Goal: Information Seeking & Learning: Learn about a topic

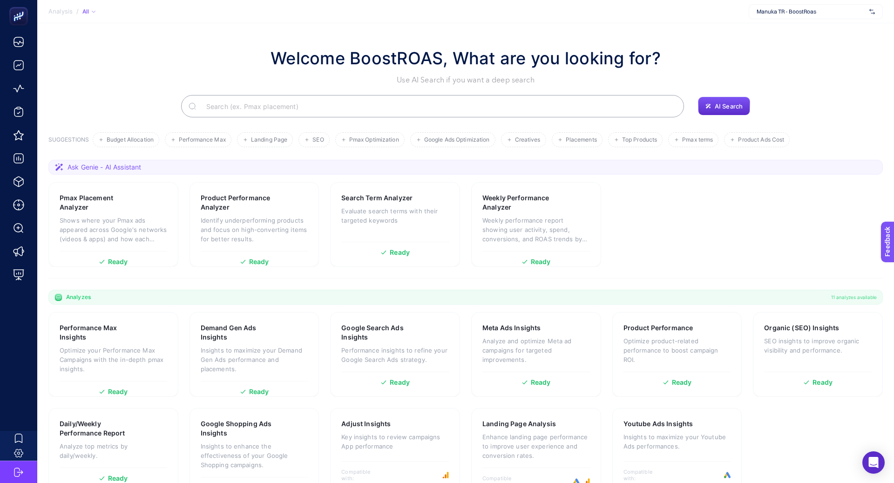
click at [761, 10] on span "Manuka TR - BoostRoas" at bounding box center [810, 11] width 109 height 7
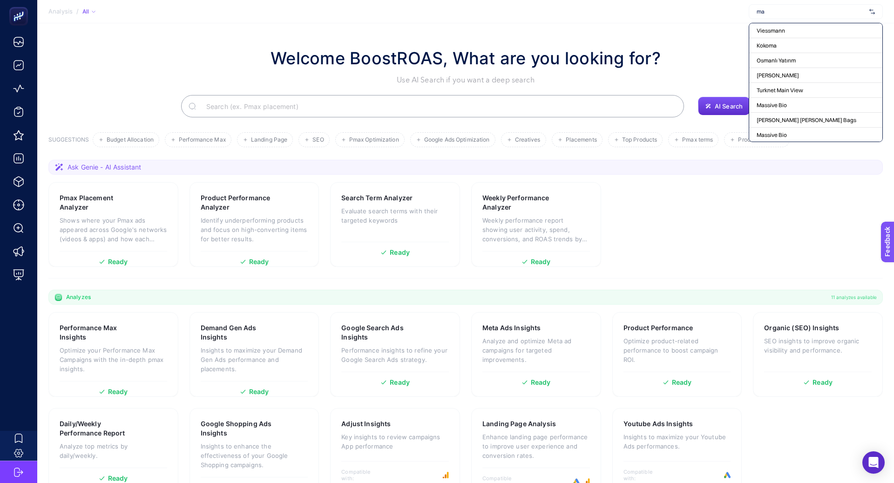
type input "m"
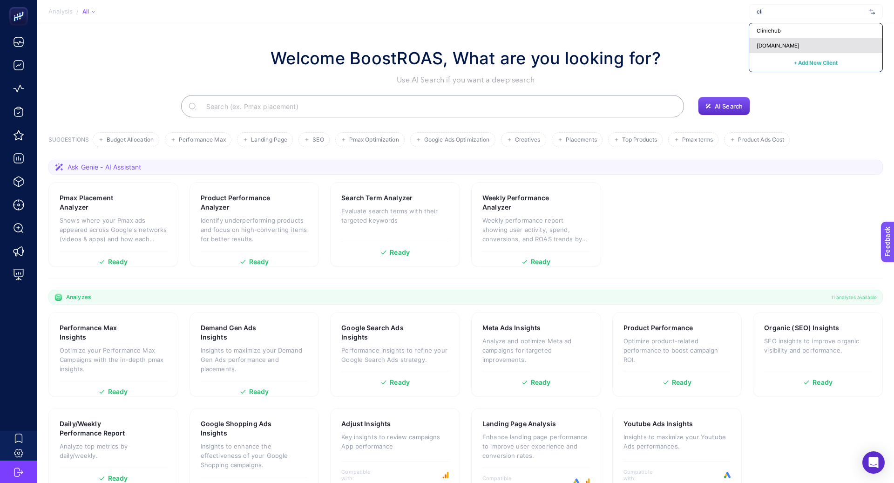
type input "cli"
click at [768, 42] on span "[DOMAIN_NAME]" at bounding box center [777, 45] width 43 height 7
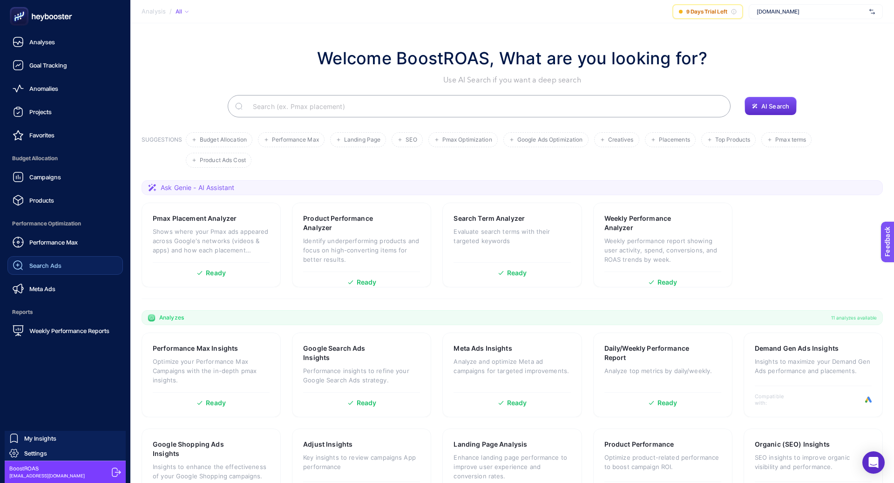
click at [60, 269] on div "Search Ads" at bounding box center [37, 265] width 49 height 11
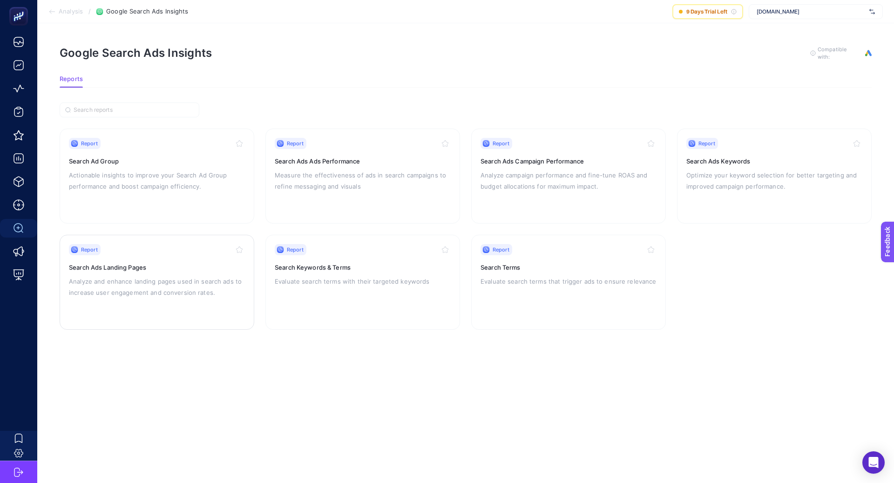
click at [194, 276] on p "Analyze and enhance landing pages used in search ads to increase user engagemen…" at bounding box center [157, 287] width 176 height 22
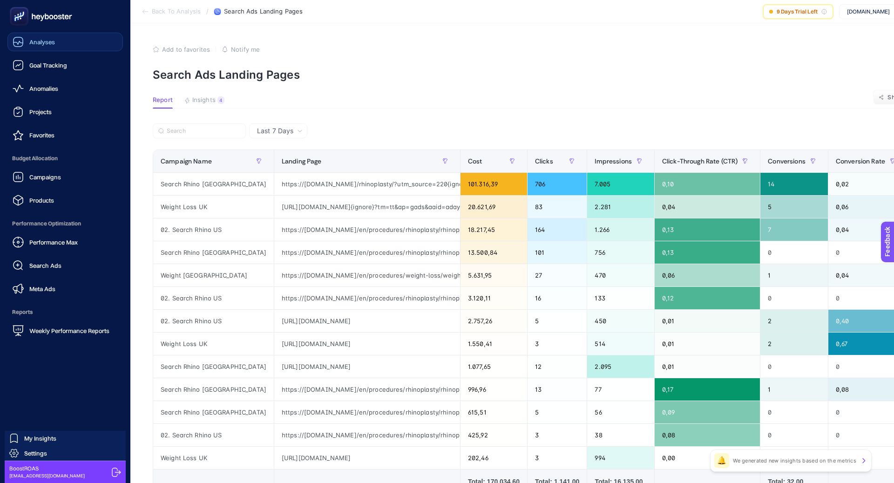
click at [51, 47] on div "Analyses" at bounding box center [34, 41] width 42 height 11
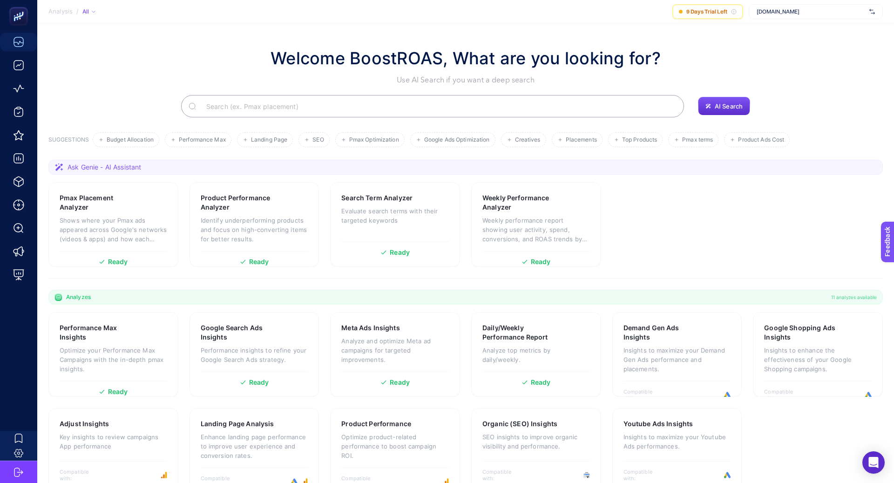
click at [348, 107] on input "Search" at bounding box center [438, 106] width 478 height 26
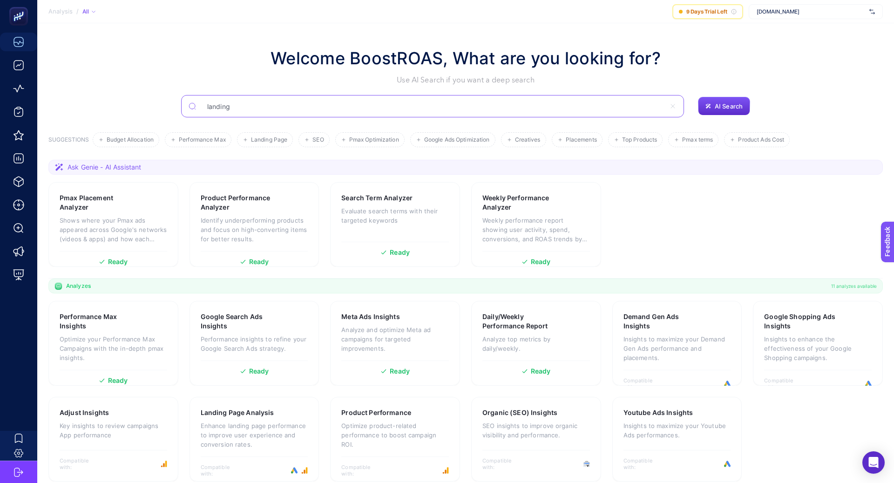
type input "landing"
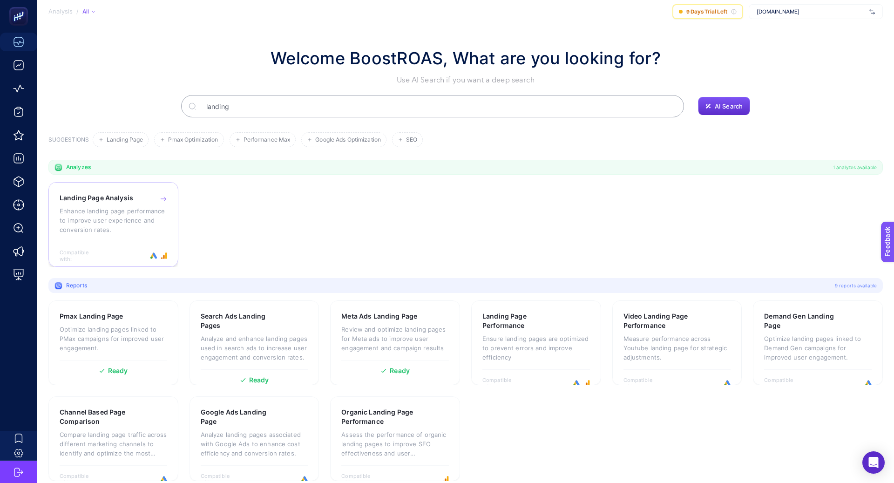
click at [80, 183] on div "Landing Page Analysis Enhance landing page performance to improve user experien…" at bounding box center [113, 224] width 130 height 85
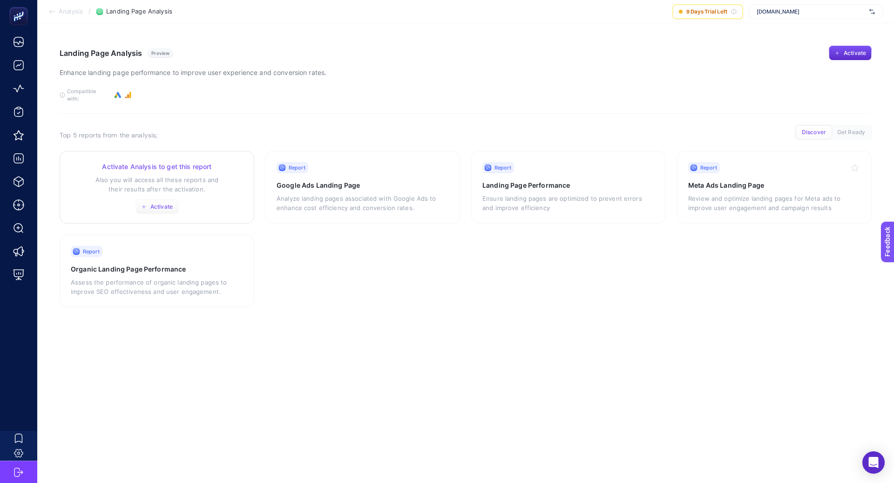
click at [145, 204] on icon "button" at bounding box center [144, 207] width 6 height 6
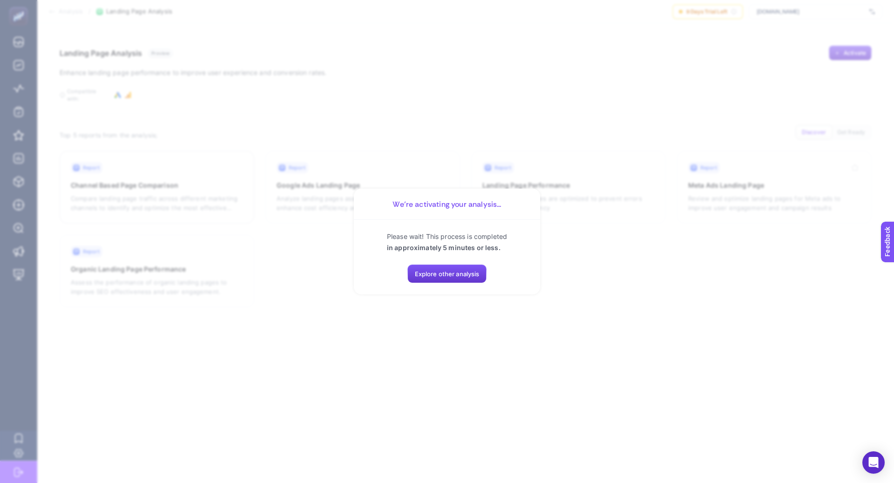
click at [421, 277] on span "Explore other analysis" at bounding box center [447, 273] width 65 height 7
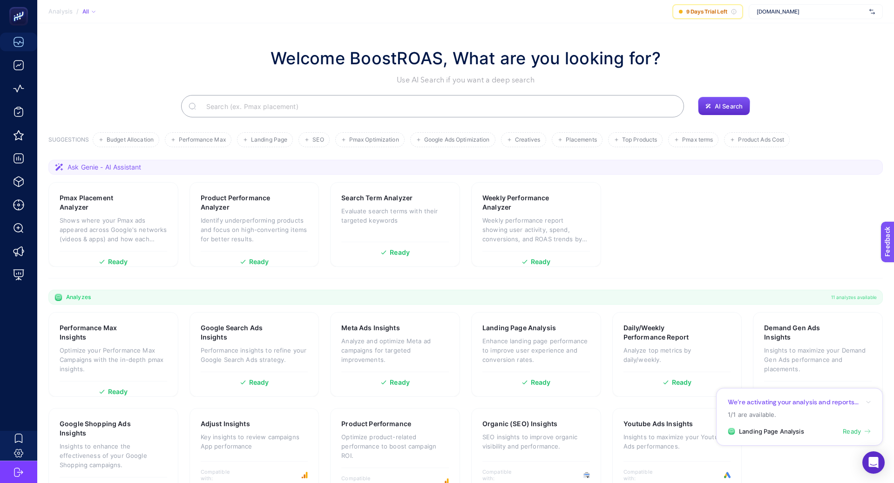
click at [783, 13] on span "clinichub.com" at bounding box center [810, 11] width 109 height 7
type input "tai"
click at [784, 29] on span "Tailors Room" at bounding box center [772, 30] width 32 height 7
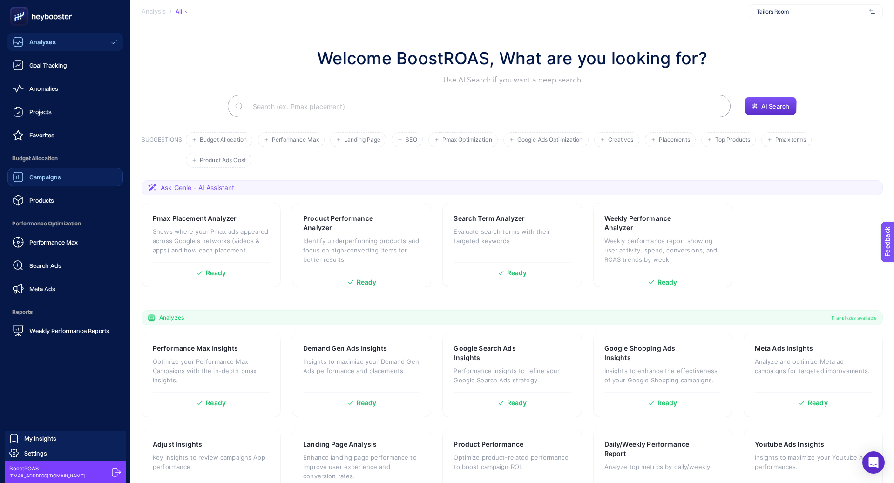
click at [51, 177] on span "Campaigns" at bounding box center [45, 176] width 32 height 7
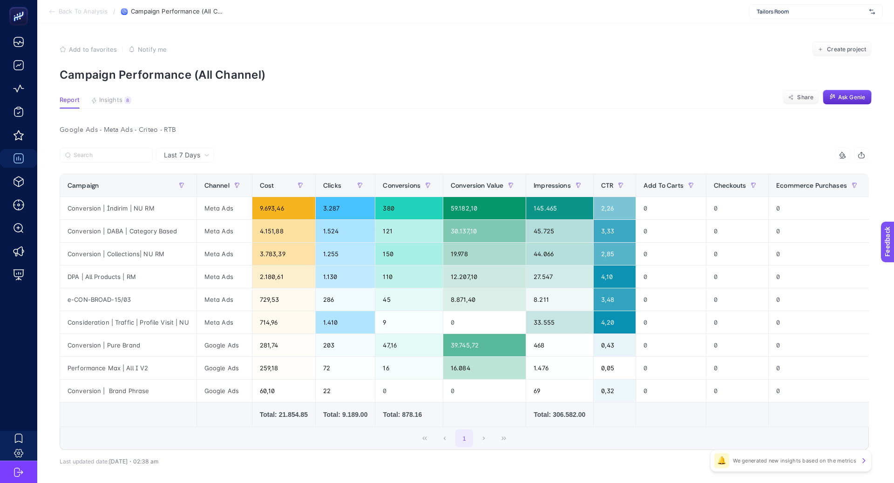
click at [767, 9] on span "Tailors Room" at bounding box center [810, 11] width 109 height 7
type input "tai"
click at [767, 27] on span "Tailors Room" at bounding box center [772, 30] width 32 height 7
click at [177, 155] on span "Last 7 Days" at bounding box center [182, 154] width 36 height 9
click at [195, 192] on li "Last 30 Days" at bounding box center [185, 191] width 53 height 17
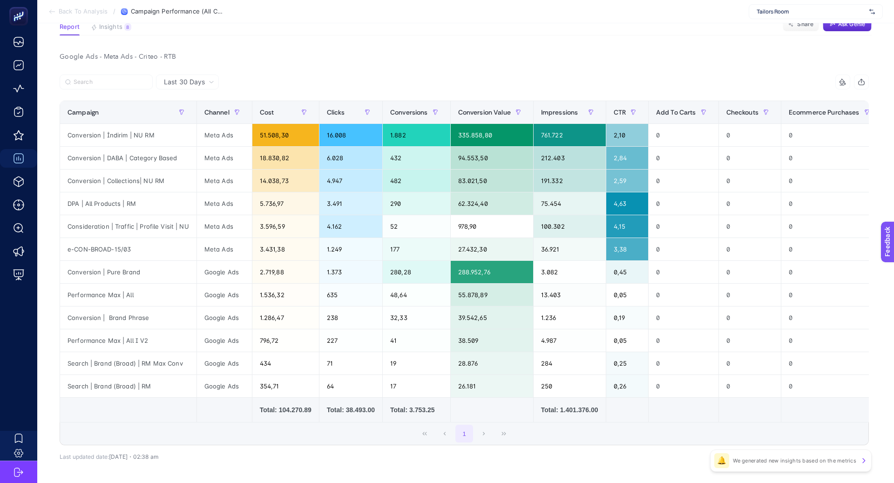
scroll to position [68, 0]
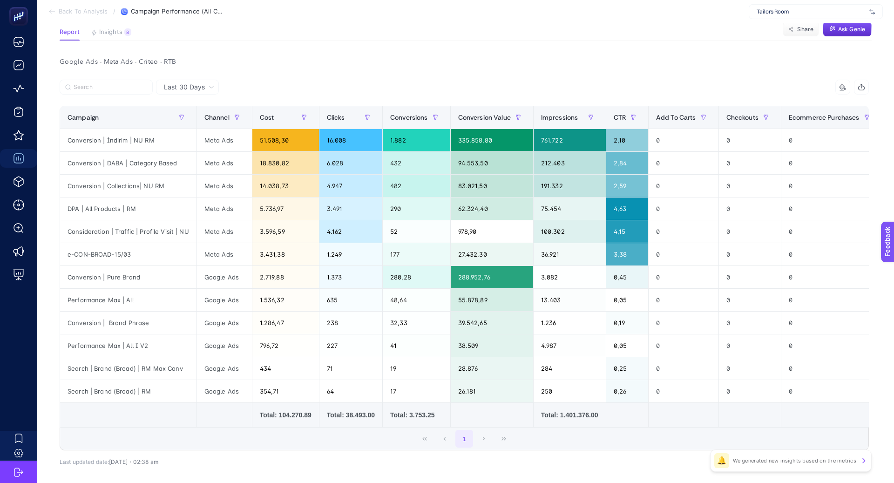
click at [202, 88] on span "Last 30 Days" at bounding box center [184, 86] width 41 height 9
click at [202, 110] on li "Last 7 Days" at bounding box center [187, 106] width 57 height 17
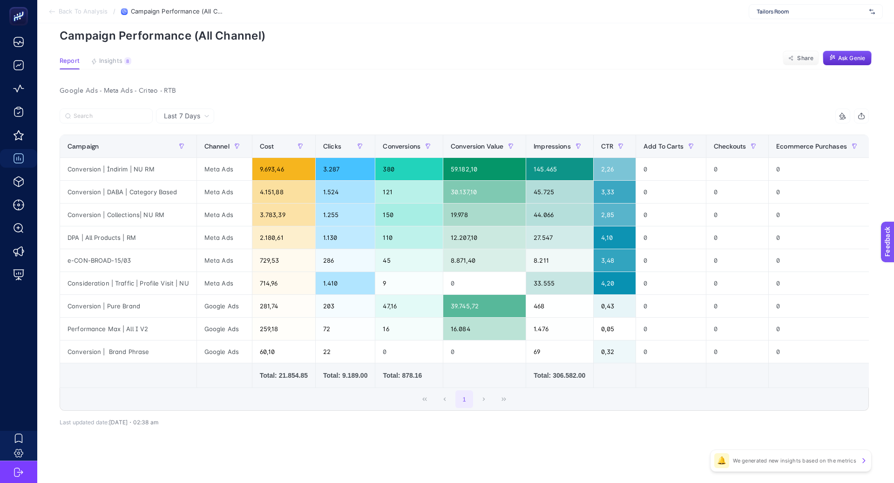
scroll to position [0, 0]
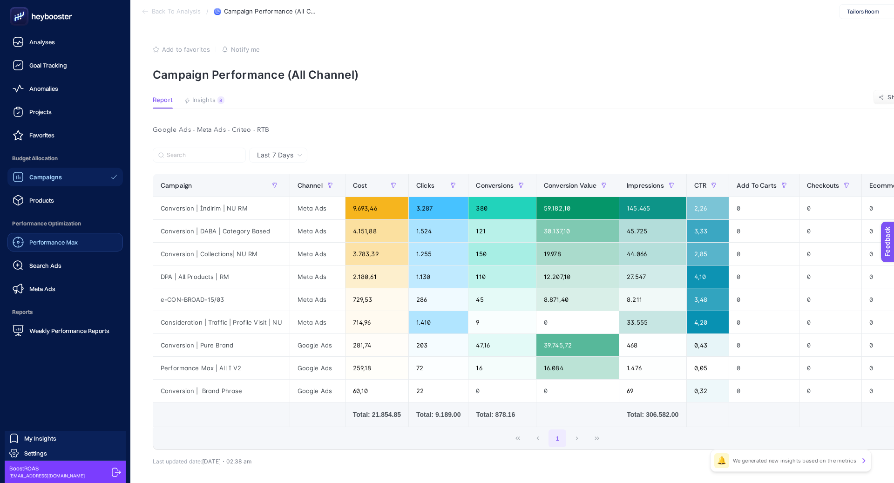
click at [57, 242] on span "Performance Max" at bounding box center [53, 241] width 48 height 7
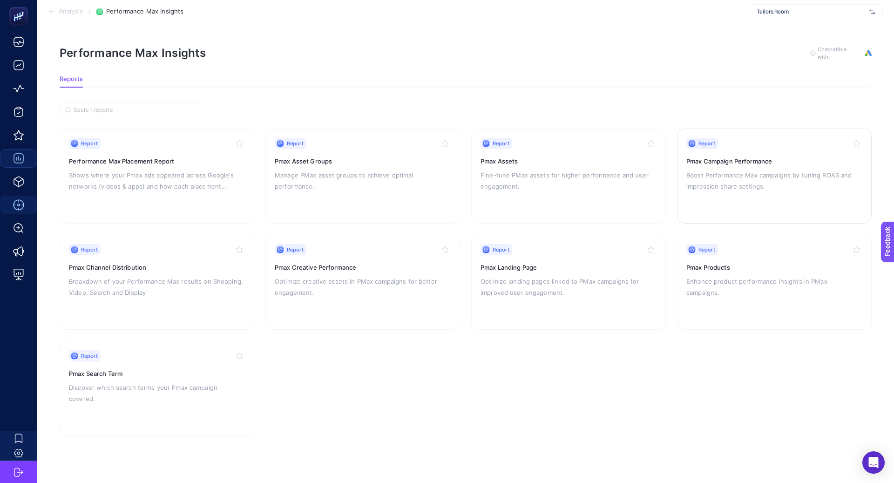
click at [719, 169] on p "Boost Performance Max campaigns by tuning ROAS and impression share settings." at bounding box center [774, 180] width 176 height 22
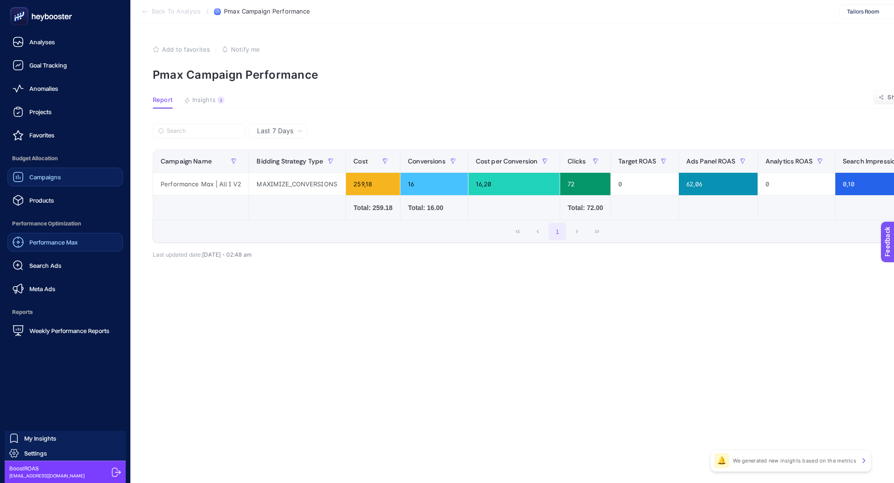
click at [51, 185] on link "Campaigns" at bounding box center [64, 177] width 115 height 19
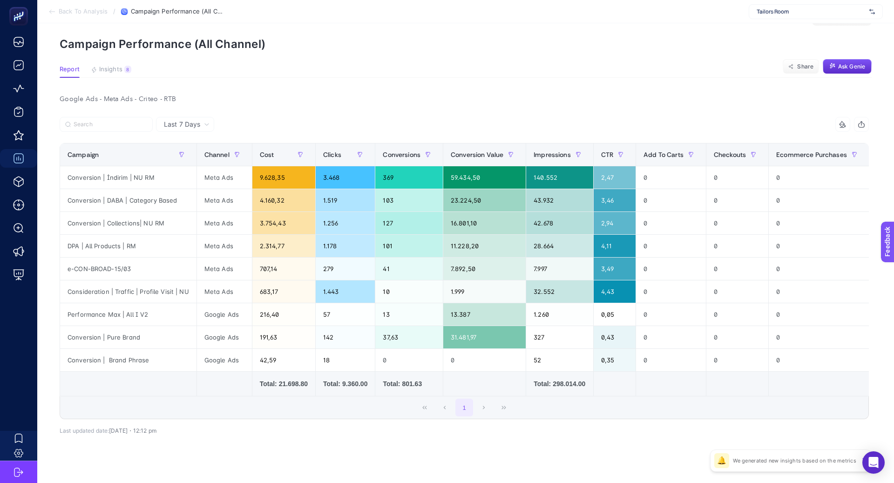
scroll to position [39, 0]
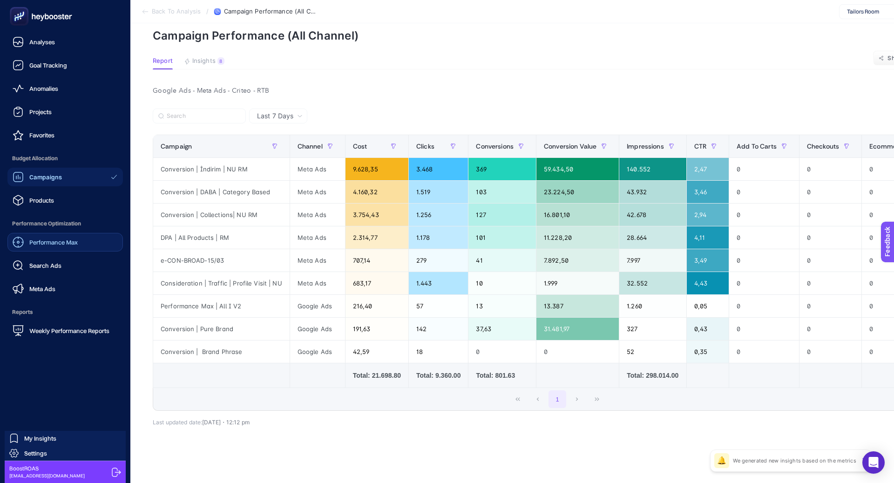
click at [53, 246] on div "Performance Max" at bounding box center [45, 241] width 65 height 11
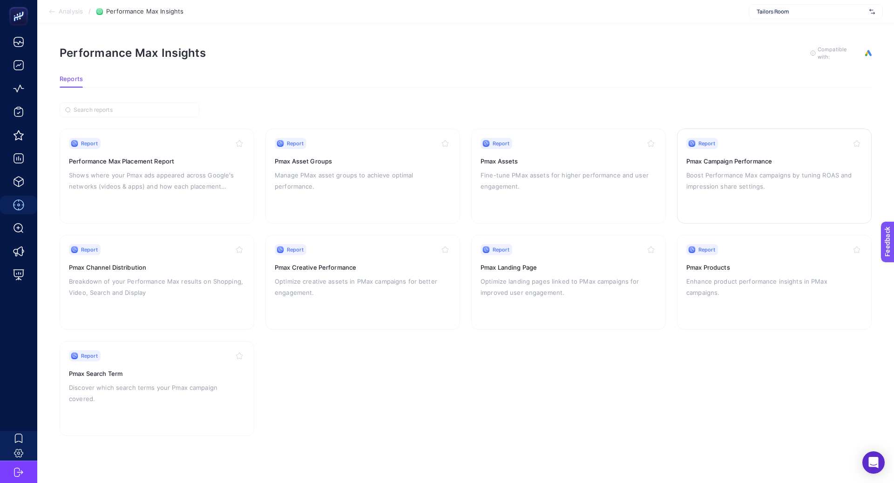
click at [719, 181] on p "Boost Performance Max campaigns by tuning ROAS and impression share settings." at bounding box center [774, 180] width 176 height 22
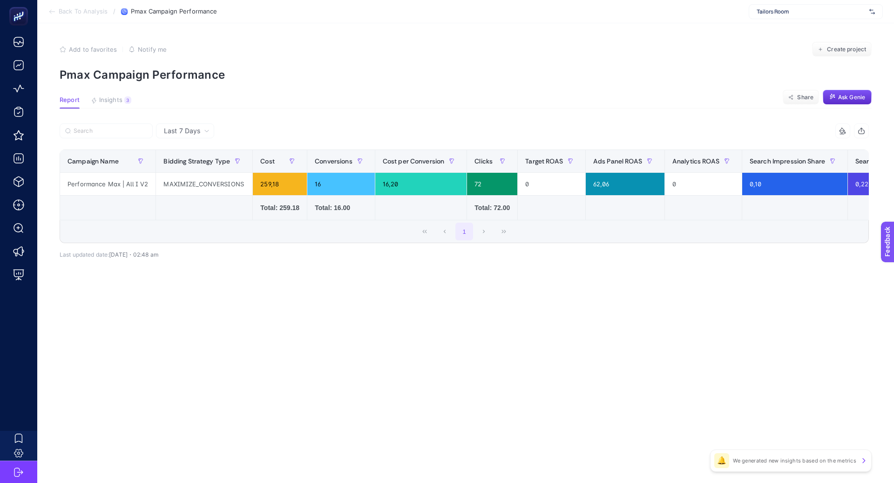
click at [183, 131] on span "Last 7 Days" at bounding box center [182, 130] width 36 height 9
click at [196, 170] on li "Last 30 Days" at bounding box center [185, 167] width 53 height 17
click at [198, 130] on span "Last 30 Days" at bounding box center [184, 130] width 41 height 9
click at [201, 158] on li "Last 7 Days" at bounding box center [187, 150] width 57 height 17
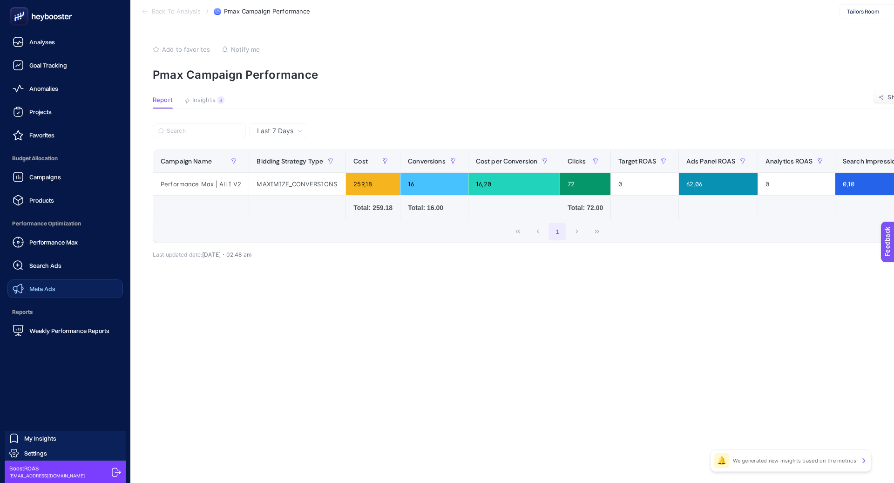
click at [58, 284] on link "Meta Ads" at bounding box center [64, 288] width 115 height 19
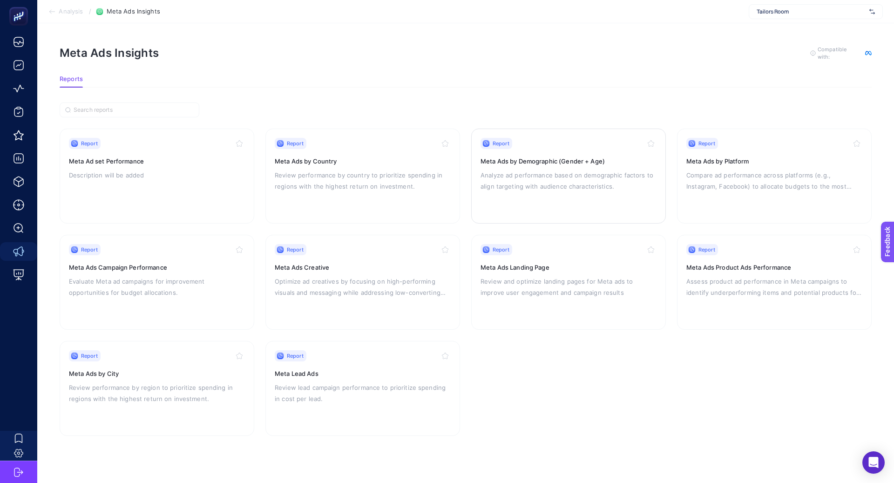
click at [544, 199] on div "Report Meta Ads by Demographic (Gender + Age) Analyze ad performance based on d…" at bounding box center [568, 176] width 176 height 76
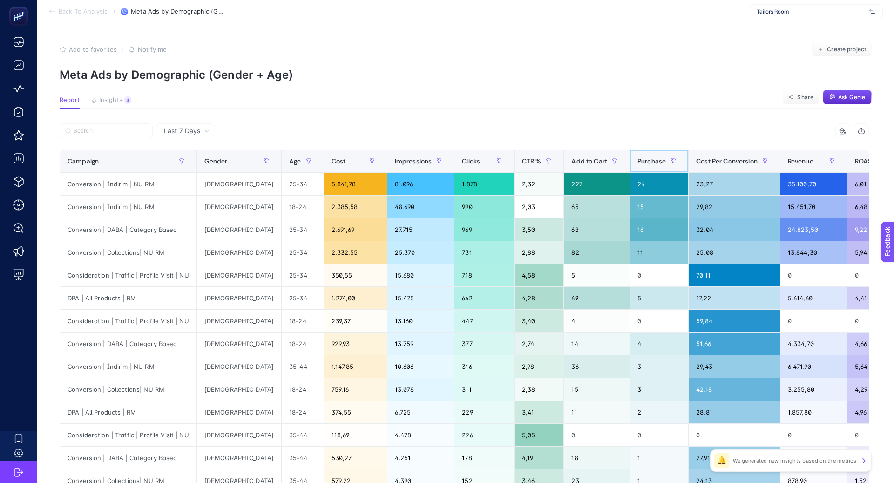
click at [637, 159] on span "Purchase" at bounding box center [651, 160] width 28 height 7
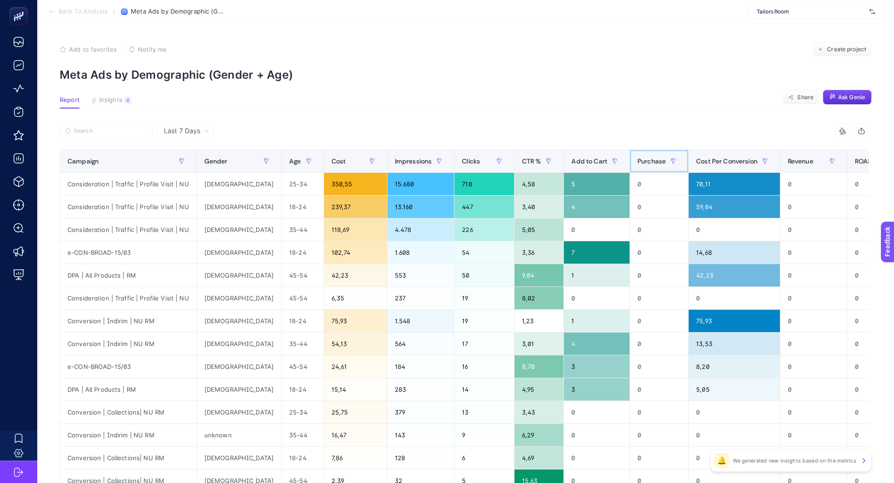
click at [637, 159] on span "Purchase" at bounding box center [651, 160] width 28 height 7
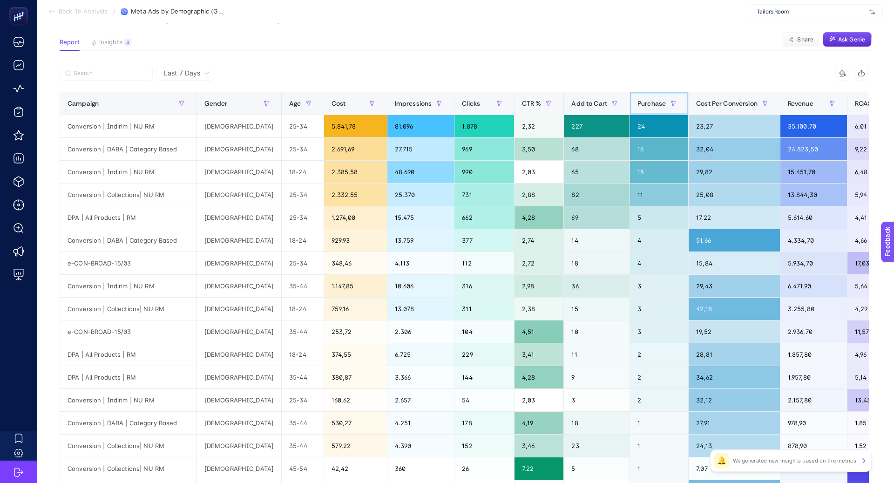
scroll to position [56, 0]
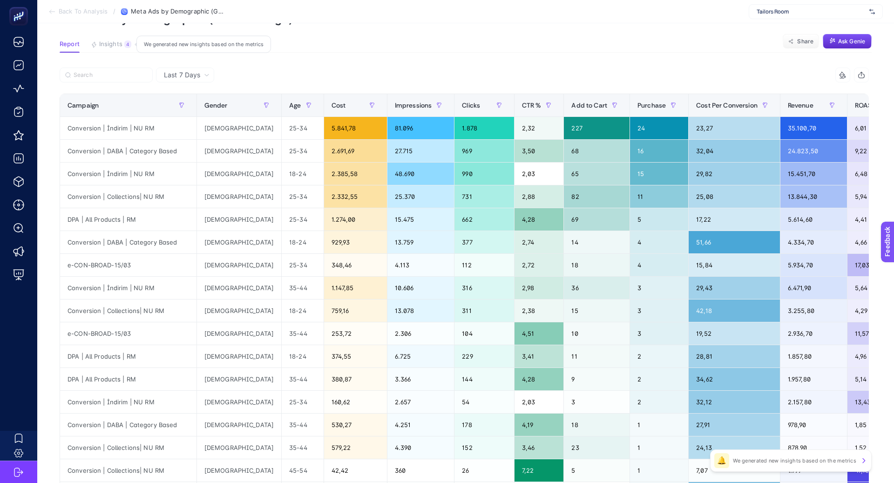
click at [114, 44] on span "Insights" at bounding box center [110, 43] width 23 height 7
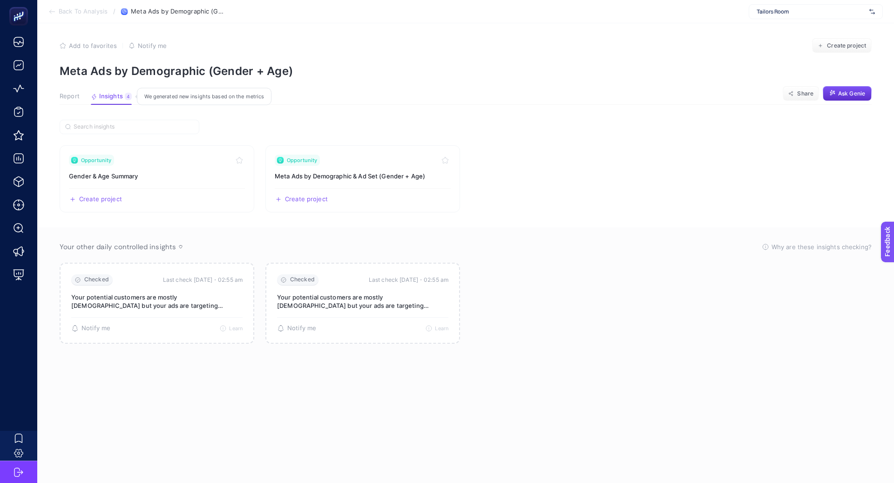
scroll to position [4, 0]
click at [165, 173] on h3 "Gender & Age Summary" at bounding box center [157, 175] width 176 height 9
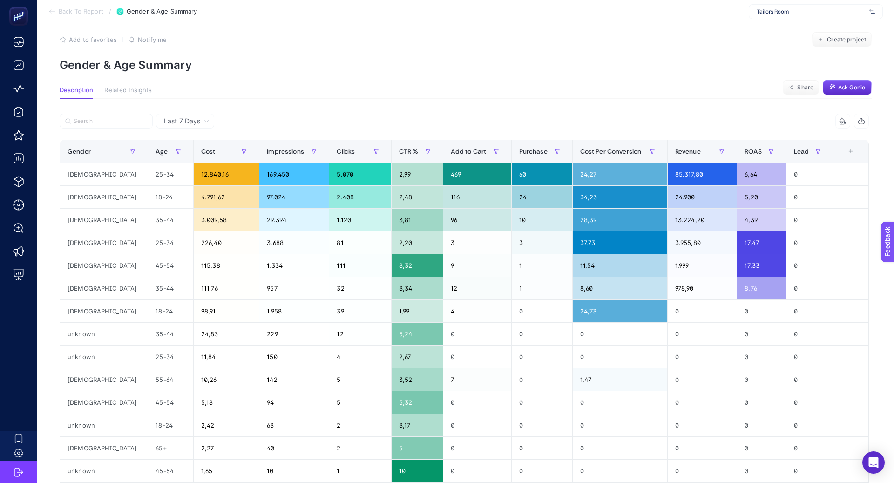
scroll to position [13, 0]
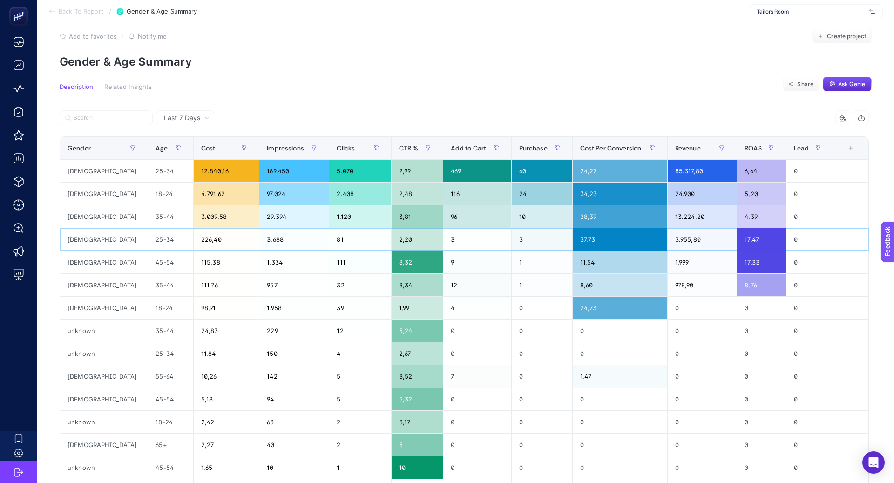
click at [194, 239] on div "226,40" at bounding box center [226, 239] width 65 height 22
click at [194, 238] on div "226,40" at bounding box center [226, 239] width 65 height 22
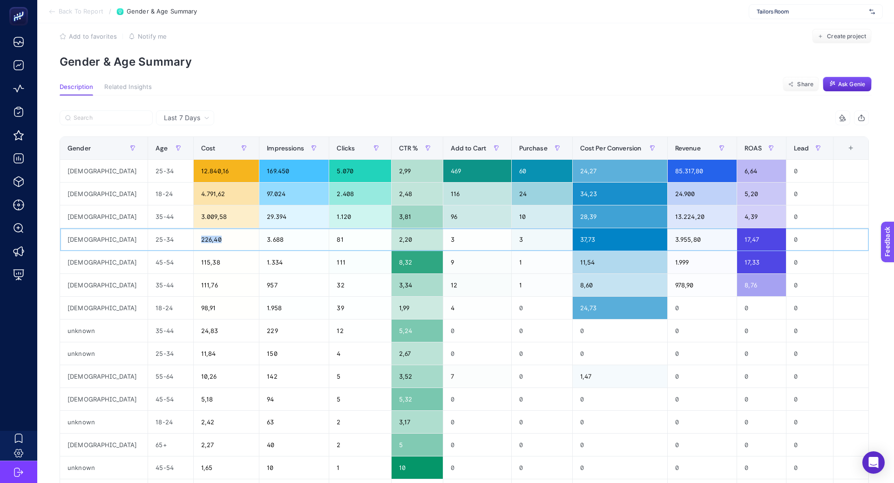
click at [194, 238] on div "226,40" at bounding box center [226, 239] width 65 height 22
click at [206, 236] on div "226,40" at bounding box center [226, 239] width 65 height 22
click at [194, 237] on div "226,40" at bounding box center [226, 239] width 65 height 22
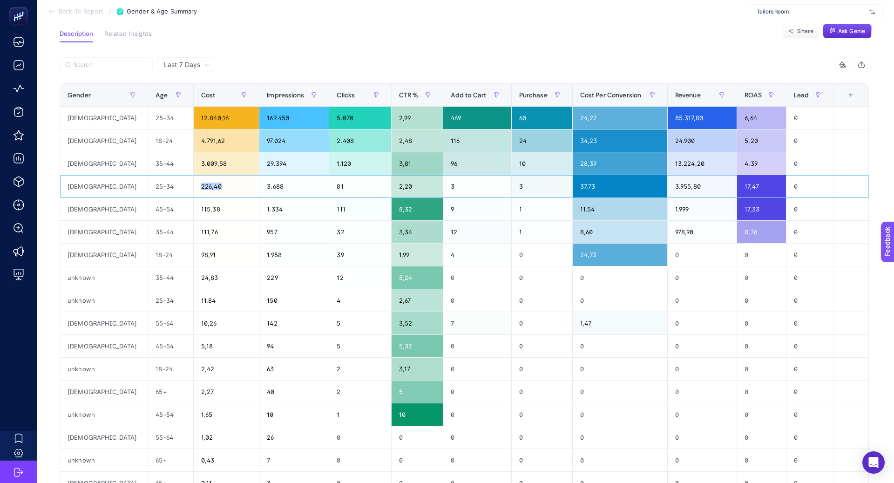
scroll to position [51, 0]
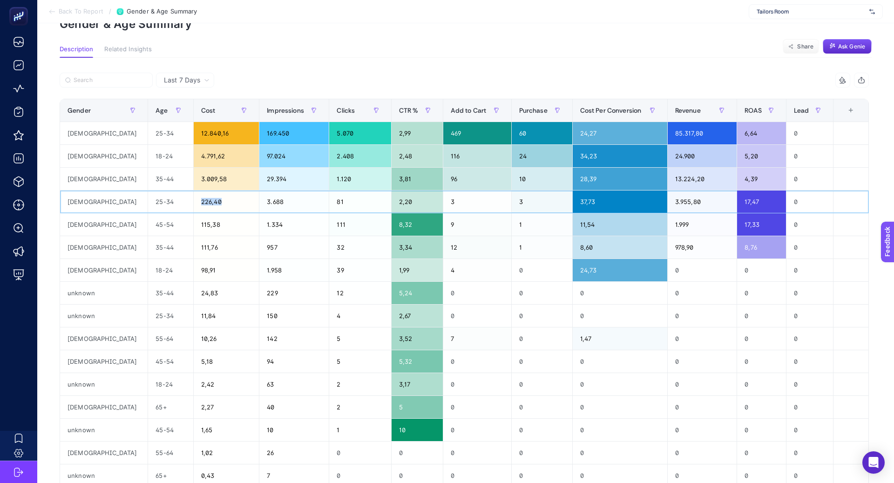
click at [194, 204] on div "226,40" at bounding box center [226, 201] width 65 height 22
click at [194, 243] on div "111,76" at bounding box center [226, 247] width 65 height 22
click at [194, 267] on div "98,91" at bounding box center [226, 270] width 65 height 22
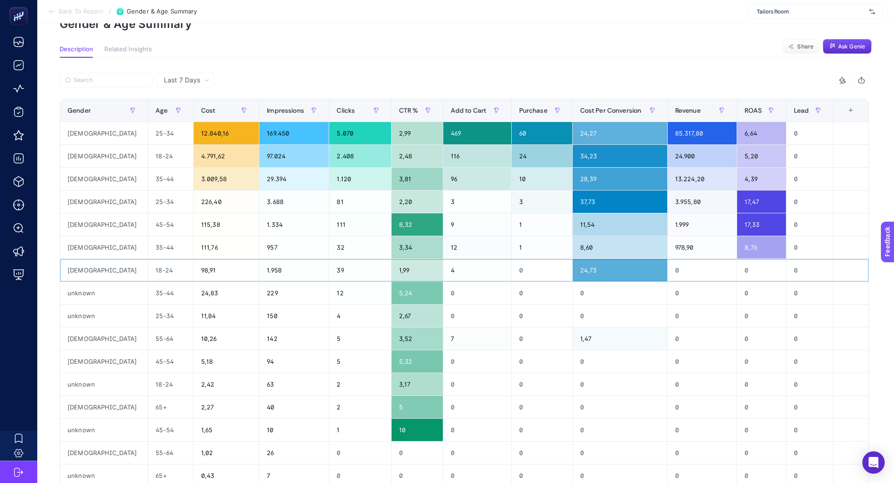
click at [194, 270] on div "98,91" at bounding box center [226, 270] width 65 height 22
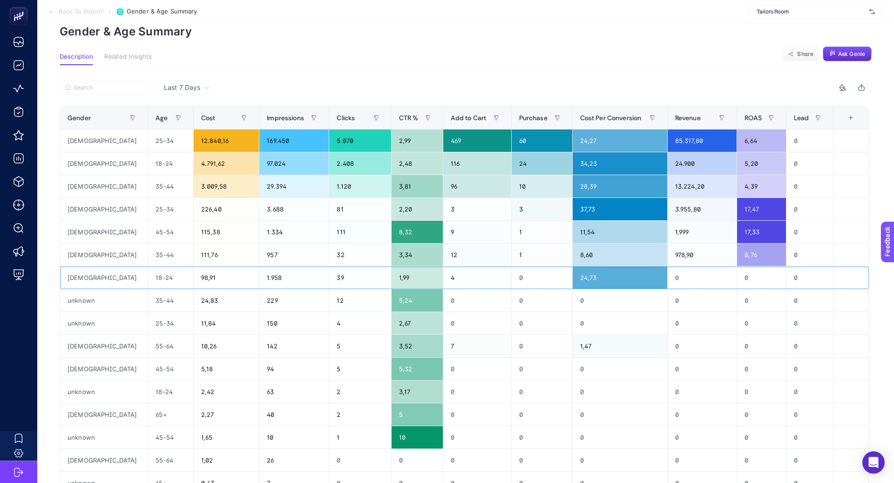
scroll to position [0, 0]
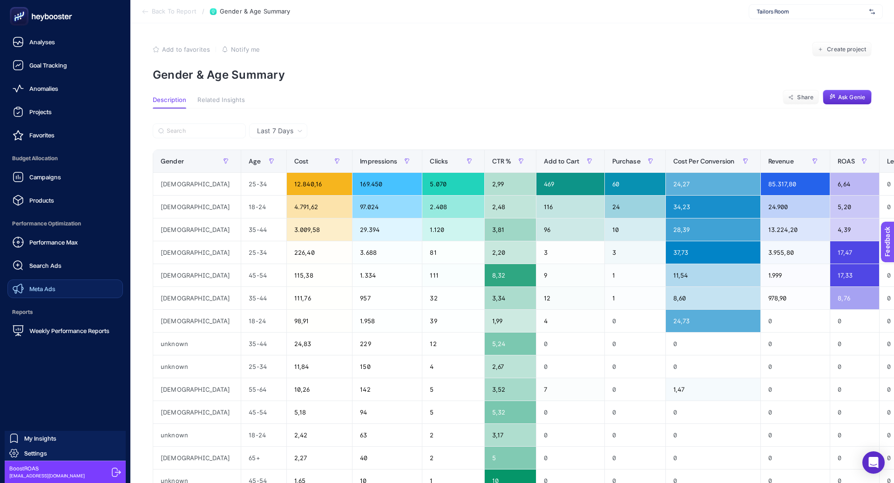
click at [59, 290] on link "Meta Ads" at bounding box center [64, 288] width 115 height 19
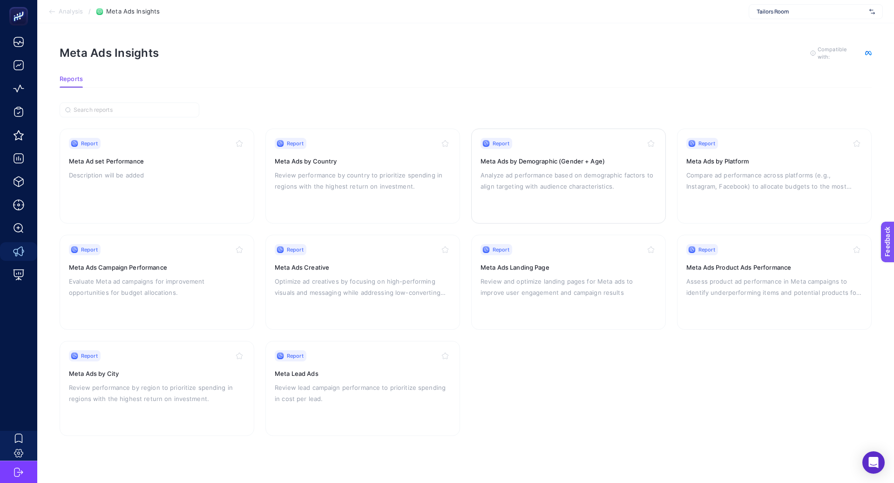
click at [565, 182] on p "Analyze ad performance based on demographic factors to align targeting with aud…" at bounding box center [568, 180] width 176 height 22
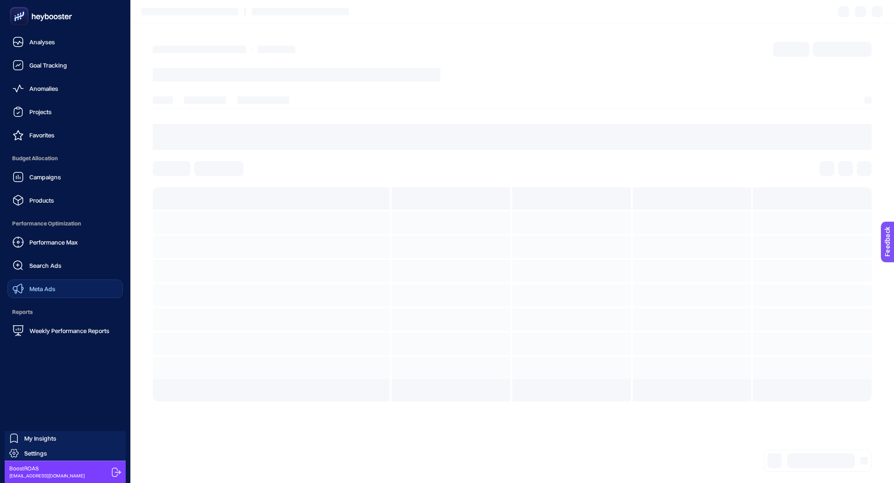
click at [62, 291] on link "Meta Ads" at bounding box center [64, 288] width 115 height 19
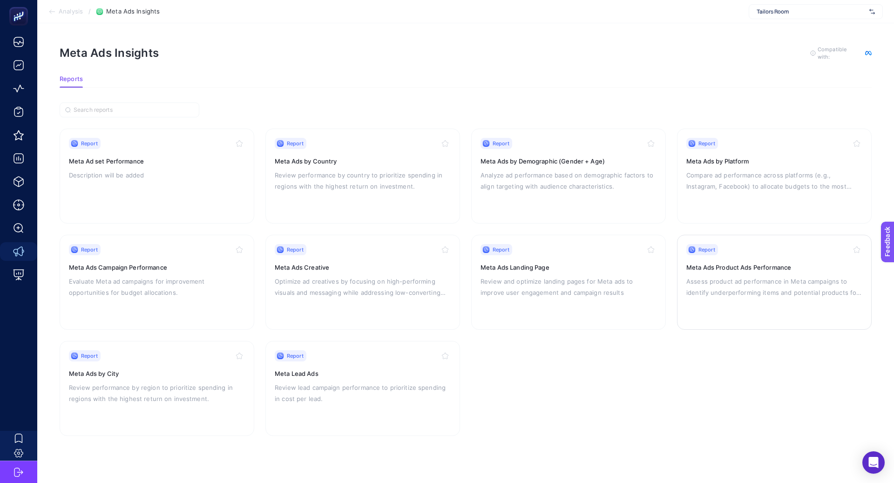
click at [762, 269] on h3 "Meta Ads Product Ads Performance" at bounding box center [774, 266] width 176 height 9
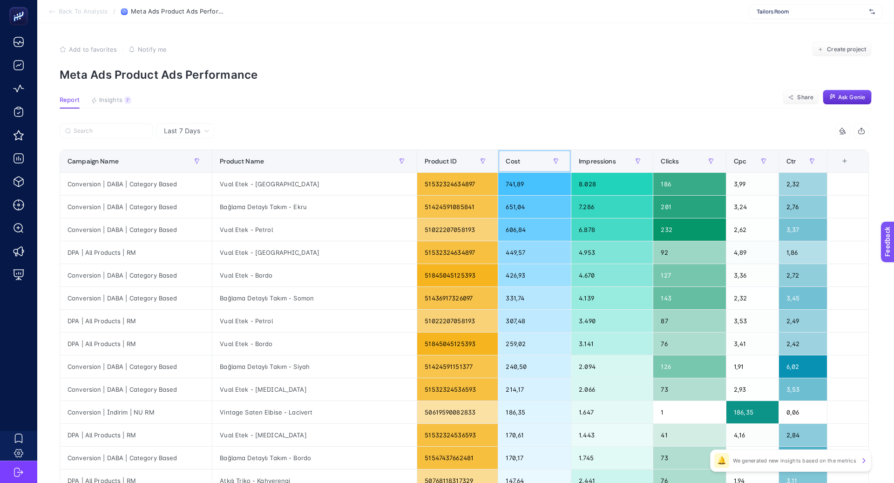
click at [505, 164] on div "Cost" at bounding box center [534, 161] width 58 height 15
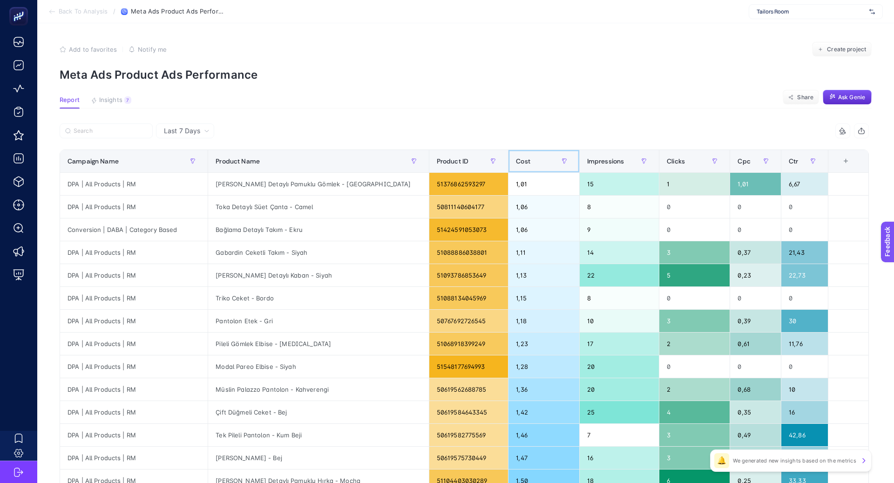
click at [516, 164] on span "Cost" at bounding box center [523, 160] width 14 height 7
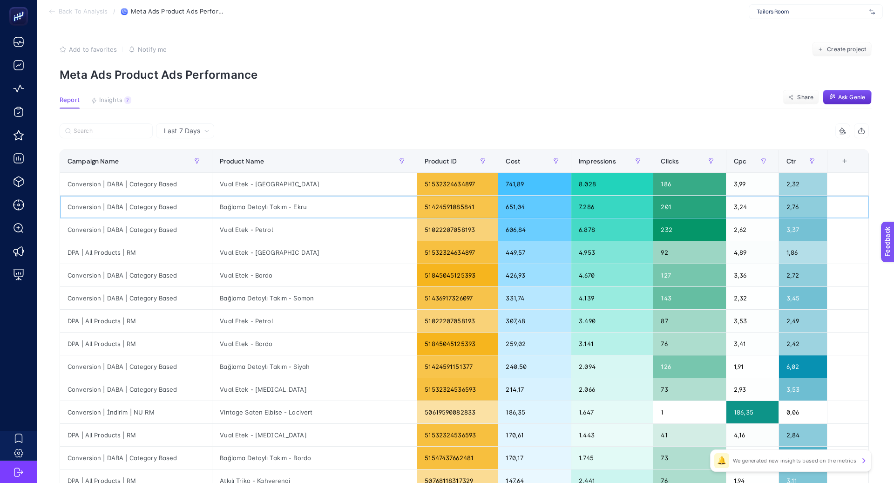
click at [258, 206] on div "Bağlama Detaylı Takım - Ekru" at bounding box center [314, 206] width 204 height 22
click at [271, 223] on div "Vual Etek - Petrol" at bounding box center [314, 229] width 204 height 22
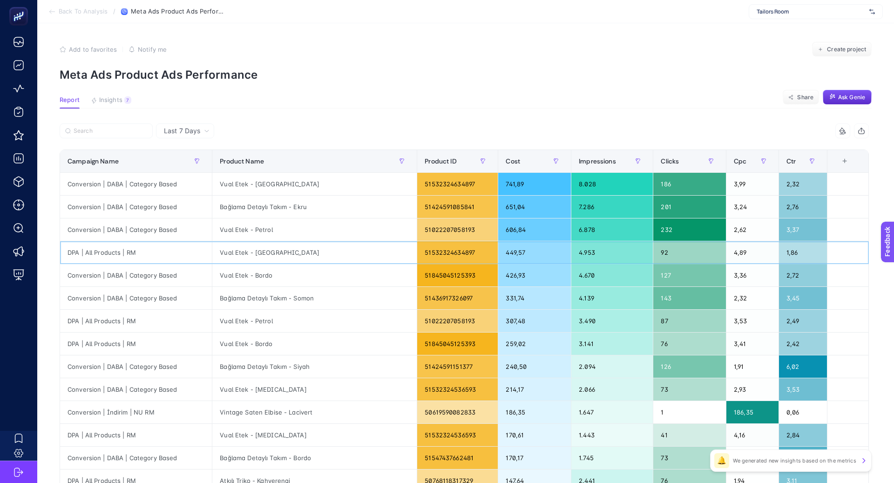
click at [262, 244] on div "Vual Etek - Burgundy" at bounding box center [314, 252] width 204 height 22
click at [258, 268] on div "Vual Etek - Bordo" at bounding box center [314, 275] width 204 height 22
click at [263, 183] on div "Vual Etek - Burgundy" at bounding box center [314, 184] width 204 height 22
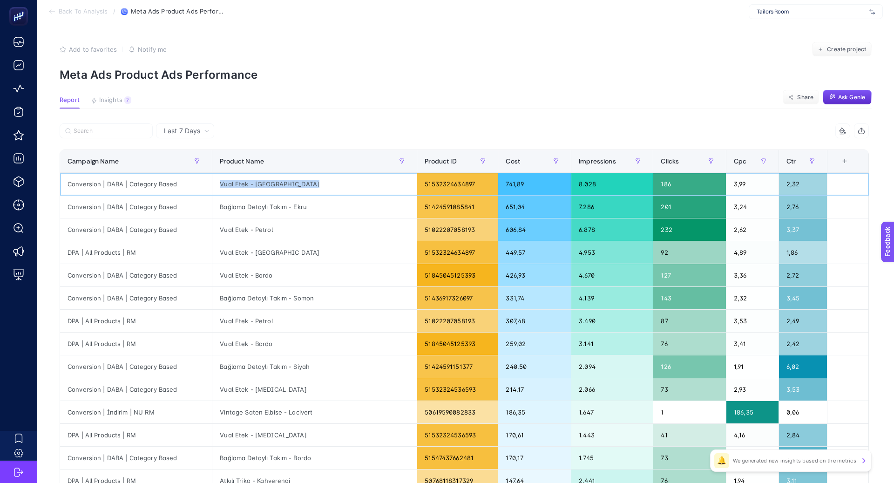
click at [263, 183] on div "Vual Etek - Burgundy" at bounding box center [314, 184] width 204 height 22
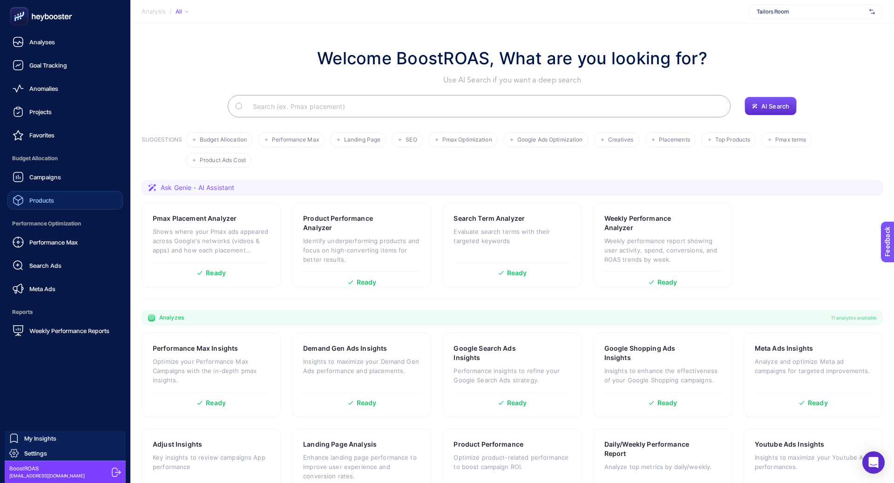
click at [88, 192] on link "Products" at bounding box center [64, 200] width 115 height 19
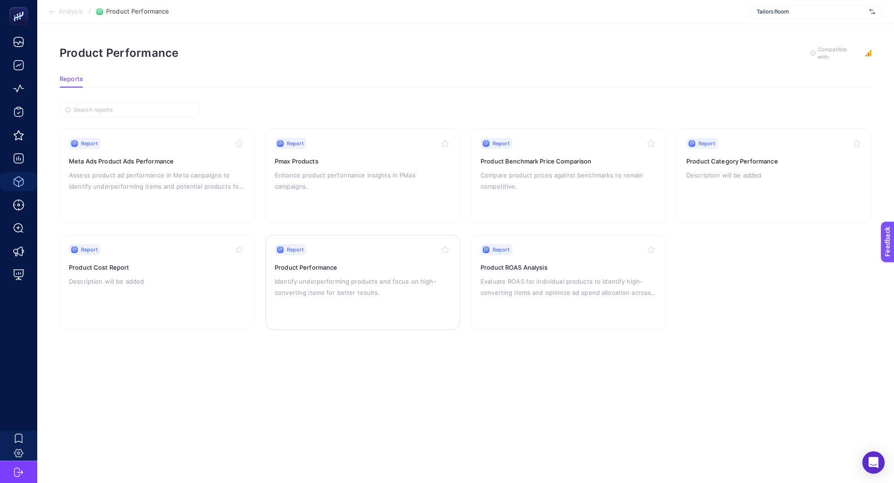
click at [385, 287] on p "Identify underperforming products and focus on high-converting items for better…" at bounding box center [363, 287] width 176 height 22
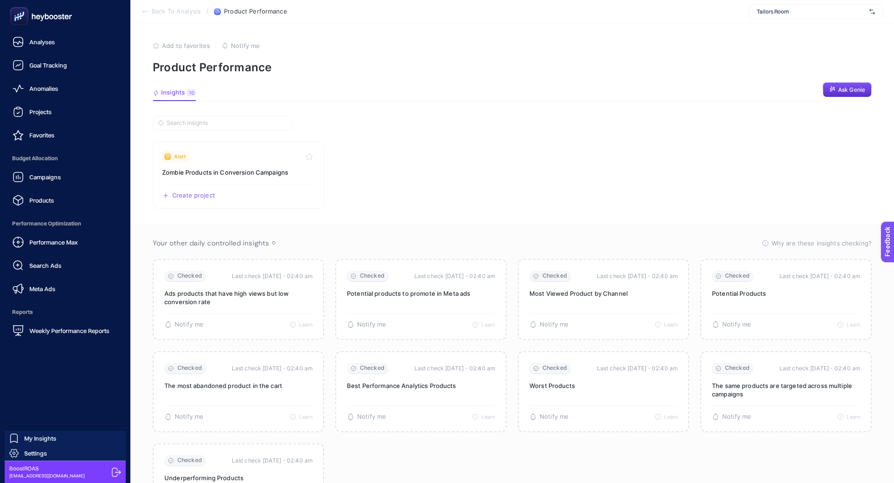
click at [63, 188] on div "Campaigns Products" at bounding box center [64, 189] width 115 height 42
click at [62, 209] on link "Products" at bounding box center [64, 200] width 115 height 19
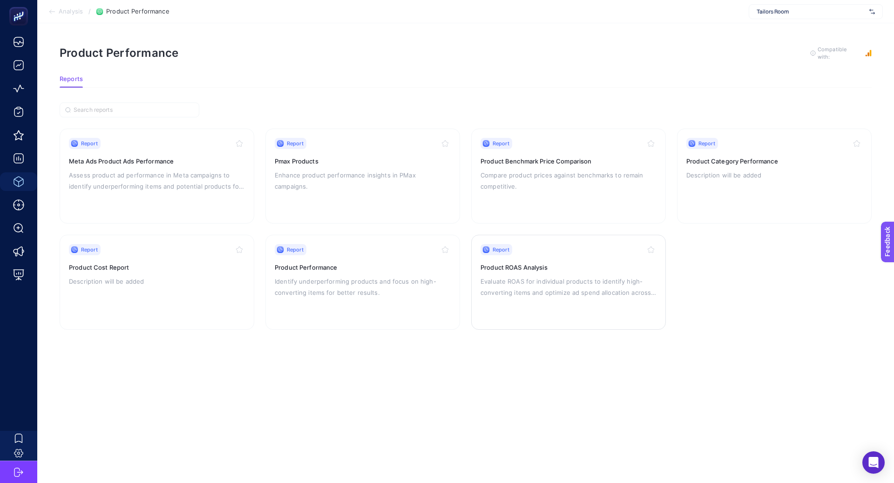
click at [564, 268] on h3 "Product ROAS Analysis" at bounding box center [568, 266] width 176 height 9
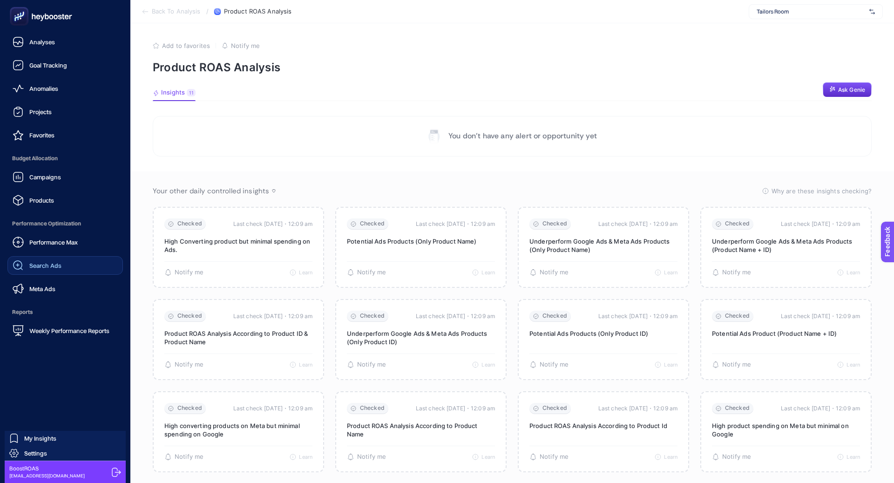
click at [59, 260] on div "Search Ads" at bounding box center [37, 265] width 49 height 11
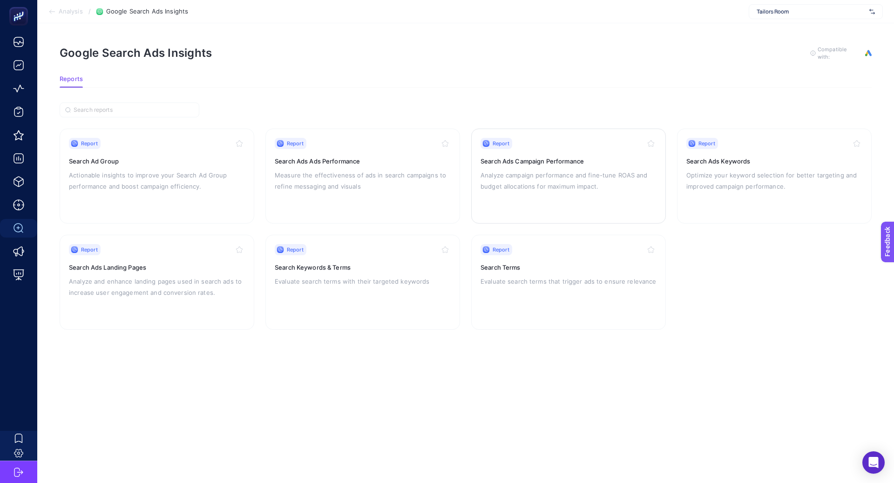
click at [518, 171] on p "Analyze campaign performance and fine-tune ROAS and budget allocations for maxi…" at bounding box center [568, 180] width 176 height 22
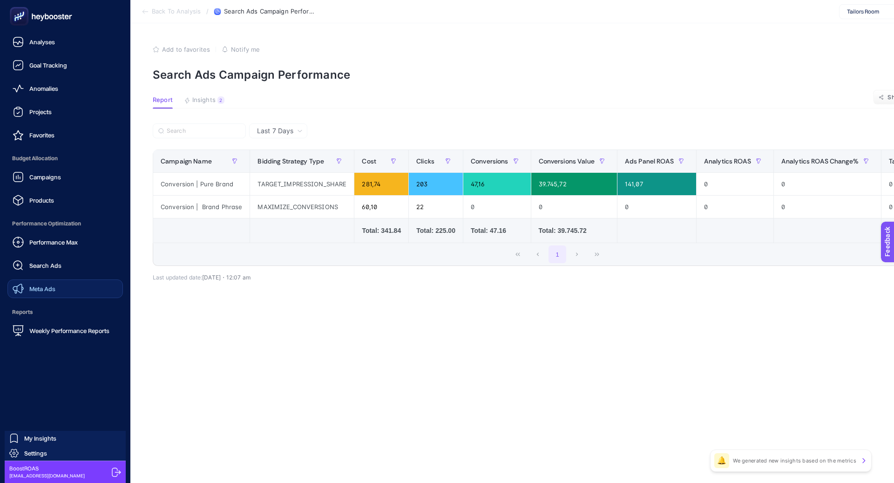
click at [43, 286] on span "Meta Ads" at bounding box center [42, 288] width 26 height 7
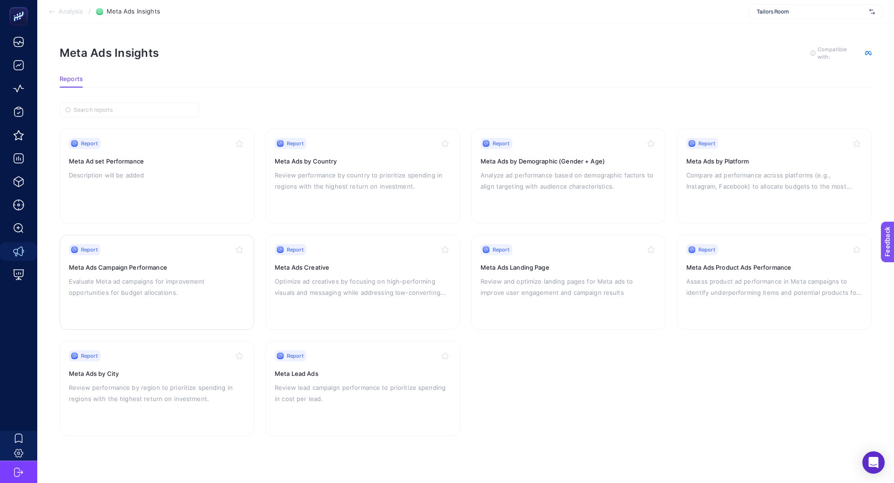
click at [157, 279] on p "Evaluate Meta ad campaigns for improvement opportunities for budget allocations." at bounding box center [157, 287] width 176 height 22
